Goal: Find specific fact: Find specific fact

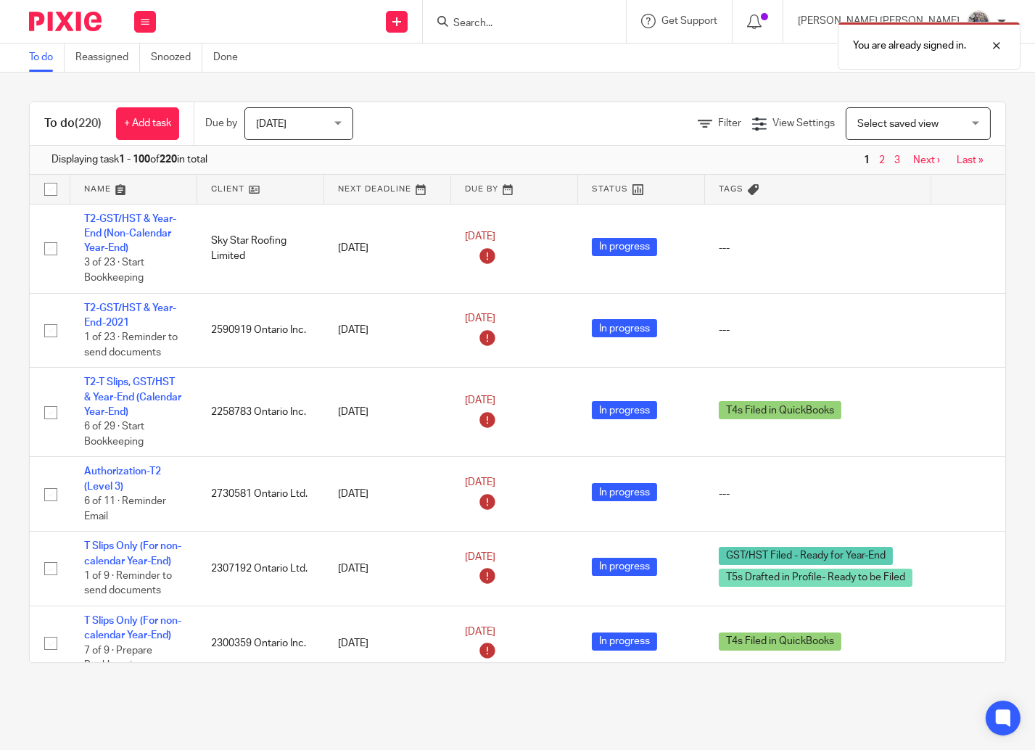
click at [560, 21] on div "You are already signed in." at bounding box center [770, 42] width 504 height 55
click at [548, 21] on div "You are already signed in." at bounding box center [770, 42] width 504 height 55
click at [561, 25] on div "You are already signed in." at bounding box center [770, 42] width 504 height 55
click at [562, 26] on div "You are already signed in." at bounding box center [770, 42] width 504 height 55
click at [995, 49] on div at bounding box center [985, 45] width 39 height 17
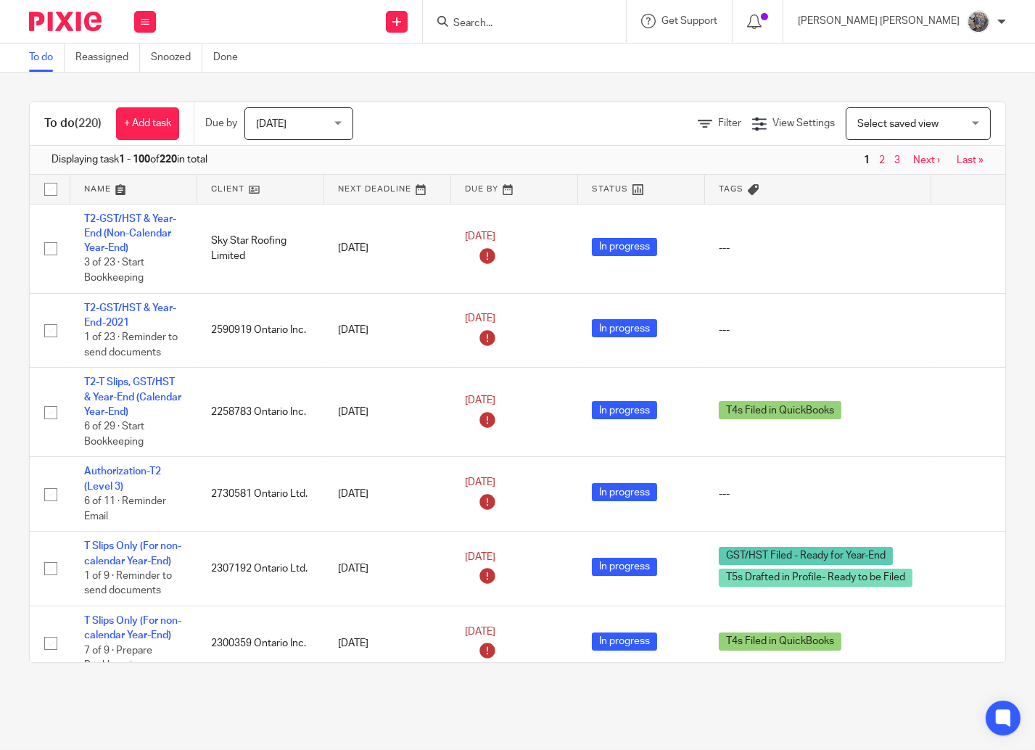
click at [585, 6] on div at bounding box center [524, 21] width 203 height 43
click at [572, 14] on form at bounding box center [529, 21] width 155 height 18
click at [564, 25] on input "Search" at bounding box center [517, 23] width 131 height 13
type input "packag"
click at [563, 67] on link at bounding box center [571, 62] width 245 height 33
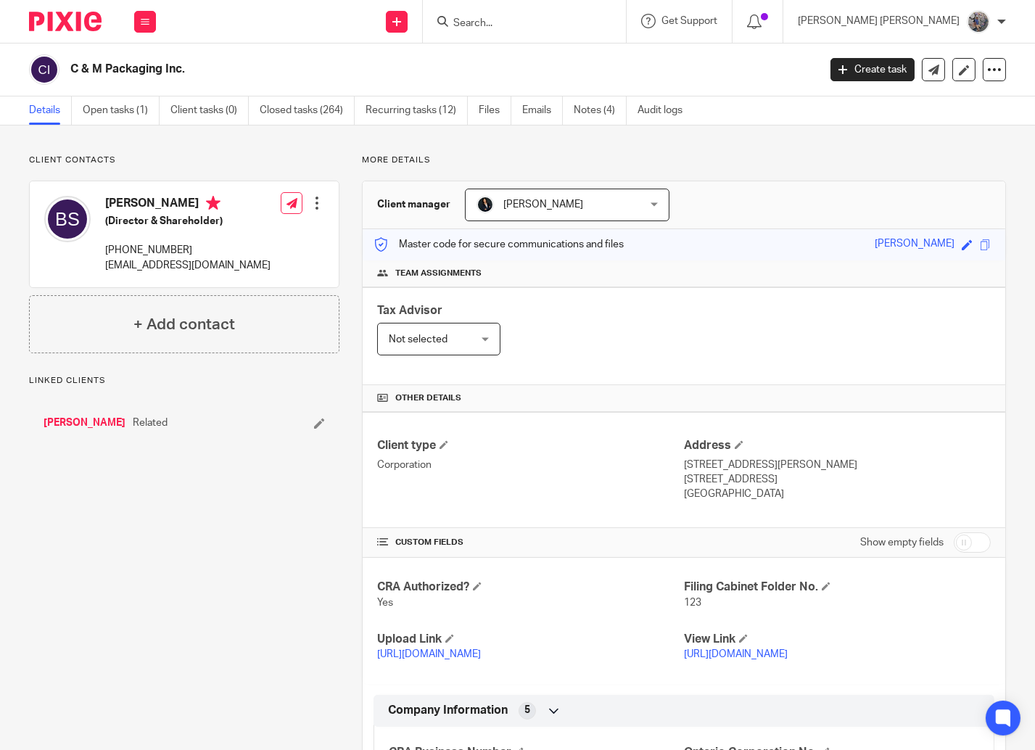
scroll to position [330, 0]
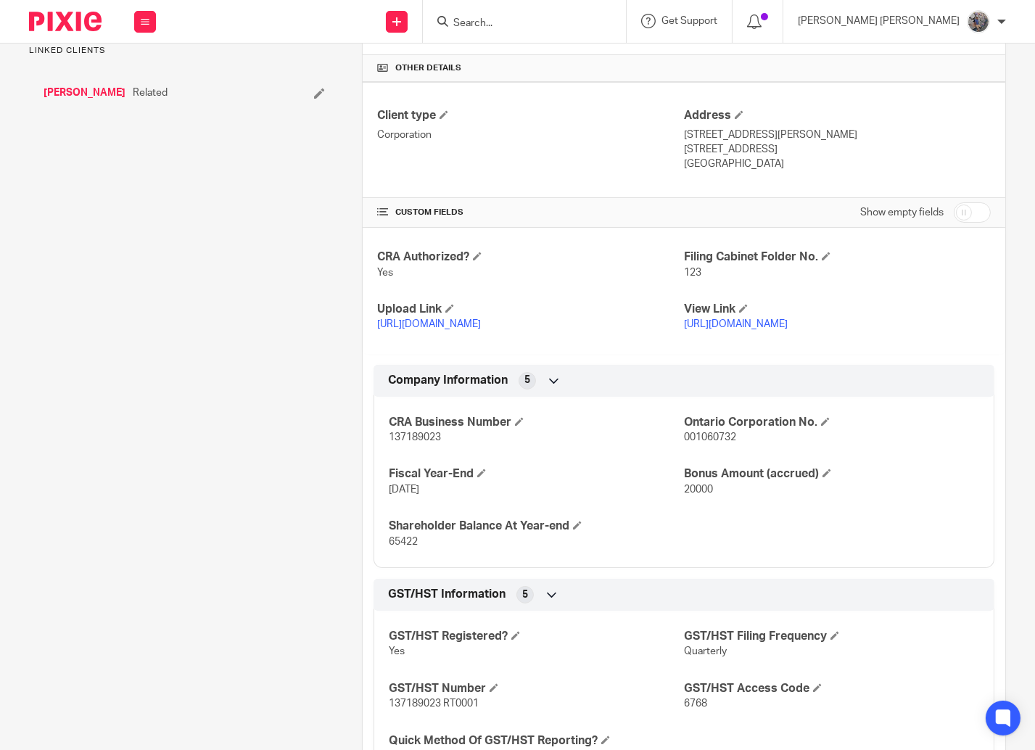
click at [402, 706] on span "137189023 RT0001" at bounding box center [434, 704] width 90 height 10
copy span "137189023"
